Goal: Task Accomplishment & Management: Manage account settings

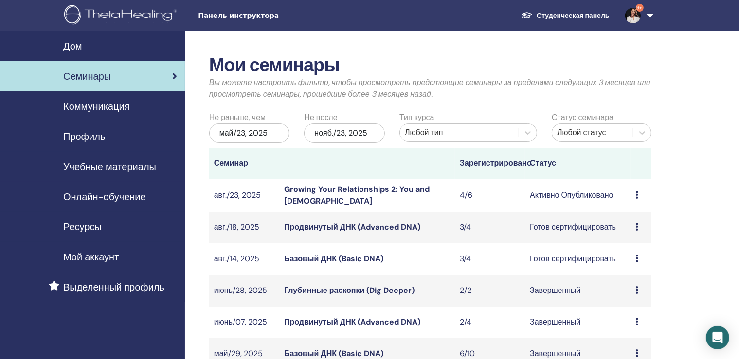
click at [406, 194] on link "Growing Your Relationships 2: You and [DEMOGRAPHIC_DATA]" at bounding box center [356, 195] width 145 height 22
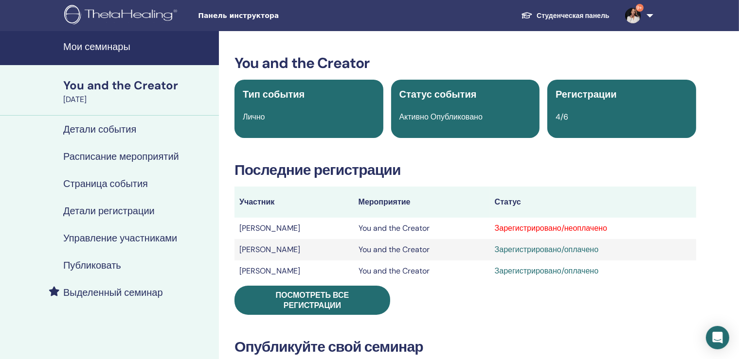
click at [166, 239] on h4 "Управление участниками" at bounding box center [120, 238] width 114 height 12
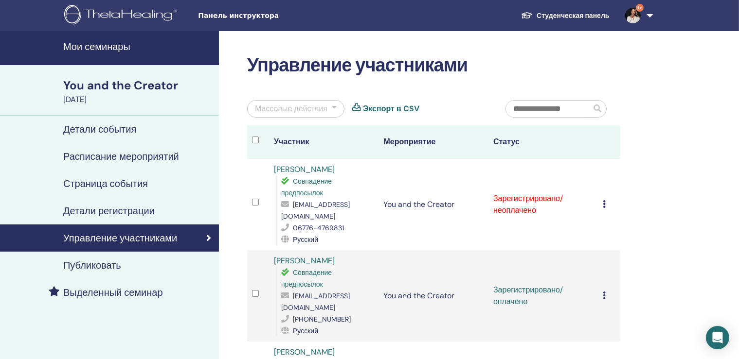
click at [606, 200] on icon at bounding box center [604, 204] width 3 height 8
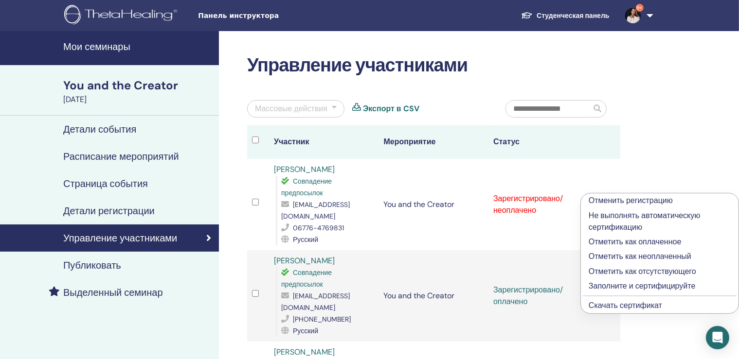
click at [651, 240] on p "Отметить как оплаченное" at bounding box center [659, 242] width 142 height 12
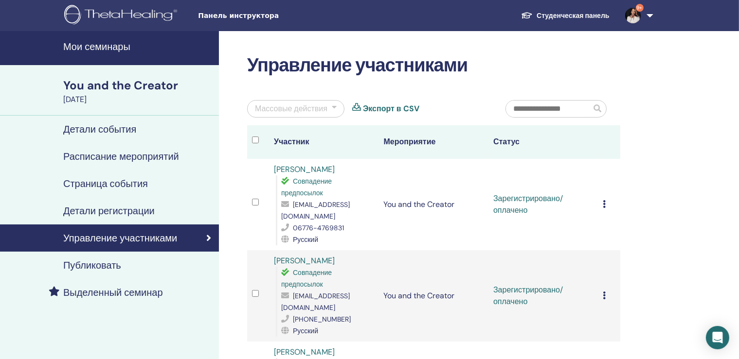
click at [606, 200] on icon at bounding box center [604, 204] width 3 height 8
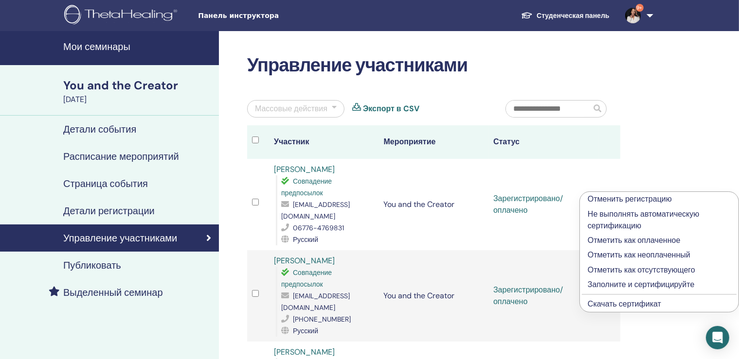
click at [641, 302] on link "Скачать сертификат" at bounding box center [623, 304] width 73 height 10
